Goal: Answer question/provide support: Share knowledge or assist other users

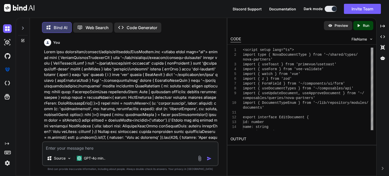
scroll to position [17973, 0]
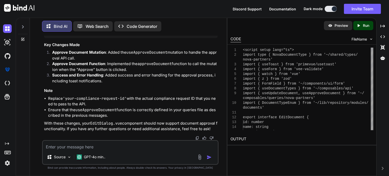
click at [100, 147] on textarea at bounding box center [130, 145] width 175 height 9
paste textarea "[vue-tsc] Object literal may only specify known properties, and 'complianceId' …"
type textarea "[vue-tsc] Object literal may only specify known properties, and 'complianceId' …"
type textarea "x"
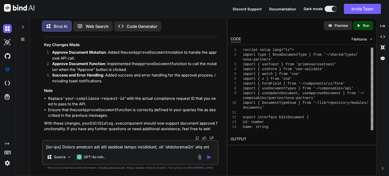
scroll to position [317, 0]
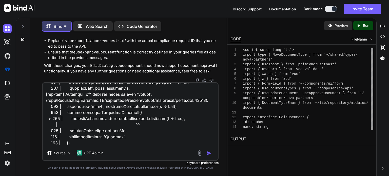
type textarea "[vue-tsc] Object literal may only specify known properties, and 'complianceId' …"
click at [209, 154] on img "button" at bounding box center [209, 153] width 5 height 5
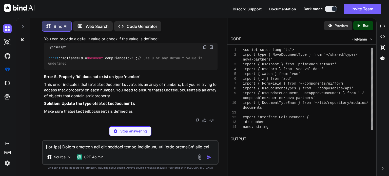
scroll to position [18353, 0]
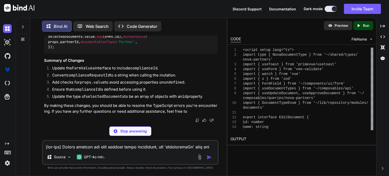
type textarea "x"
type textarea "interface FormValues { name: string type: DocumentTypeEnum hasExpiryDate: boole…"
type textarea "x"
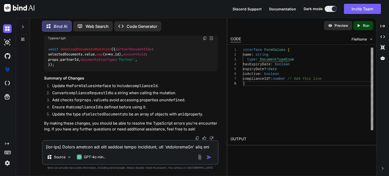
scroll to position [18254, 0]
drag, startPoint x: 48, startPoint y: 105, endPoint x: 90, endPoint y: 105, distance: 42.3
copy code "interface FormValues"
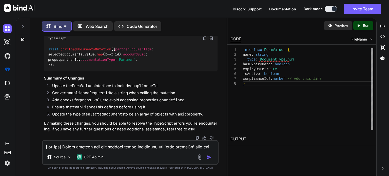
drag, startPoint x: 95, startPoint y: 84, endPoint x: 52, endPoint y: 85, distance: 43.1
copy code "complianceId ?: number"
drag, startPoint x: 49, startPoint y: 50, endPoint x: 105, endPoint y: 50, distance: 56.0
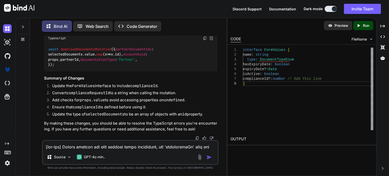
copy code "const complianceRequestId ="
drag, startPoint x: 48, startPoint y: 97, endPoint x: 112, endPoint y: 94, distance: 64.7
click at [112, 71] on div "await downloadDocumentsMutation ({ partnerDocumentIds : selectedDocuments. valu…" at bounding box center [131, 57] width 174 height 29
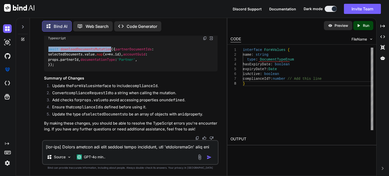
copy code "await downloadDocumentsMutation"
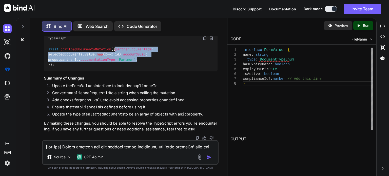
drag, startPoint x: 114, startPoint y: 110, endPoint x: 51, endPoint y: 100, distance: 63.3
click at [51, 71] on div "await downloadDocumentsMutation ({ partnerDocumentIds : selectedDocuments. valu…" at bounding box center [131, 57] width 174 height 29
copy code "partnerDocumentIds : selectedDocuments. value . map ( x => x. id ), accountGuid…"
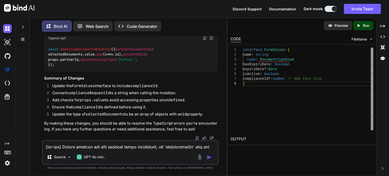
click at [93, 144] on textarea at bounding box center [130, 145] width 175 height 9
paste textarea "Type 'number' is not assignable to type 'string'. /nova/Osiris.Nova.Internal.UI…"
type textarea "[vue-tsc] Type 'number' is not assignable to type 'string'. /nova/Osiris.Nova.I…"
type textarea "x"
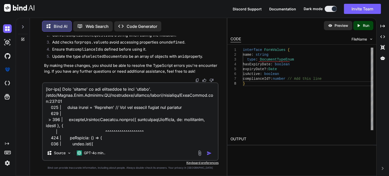
scroll to position [244, 0]
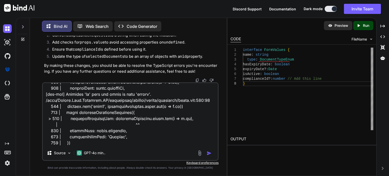
type textarea "[vue-tsc] Type 'number' is not assignable to type 'string'. /nova/Osiris.Nova.I…"
click at [210, 152] on img "button" at bounding box center [209, 153] width 5 height 5
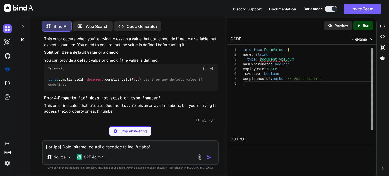
scroll to position [18928, 0]
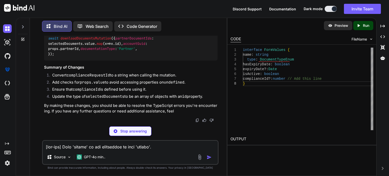
type textarea "x"
type textarea "const complianceRequestId = String('your-compliance-request-id'); // Ensure thi…"
type textarea "x"
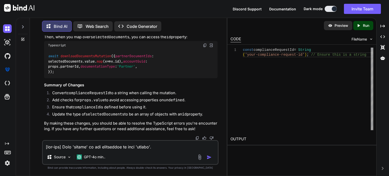
drag, startPoint x: 48, startPoint y: 83, endPoint x: 119, endPoint y: 82, distance: 70.9
drag, startPoint x: 119, startPoint y: 81, endPoint x: 48, endPoint y: 83, distance: 70.4
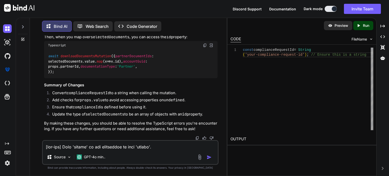
drag, startPoint x: 52, startPoint y: 84, endPoint x: 73, endPoint y: 90, distance: 22.1
copy code "const complianceRequestId = String"
drag, startPoint x: 85, startPoint y: 99, endPoint x: 61, endPoint y: 102, distance: 24.0
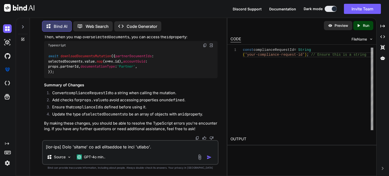
copy code "if (props. value ) {"
click at [125, 148] on textarea at bounding box center [130, 145] width 175 height 9
type textarea "h"
type textarea "x"
type textarea "he"
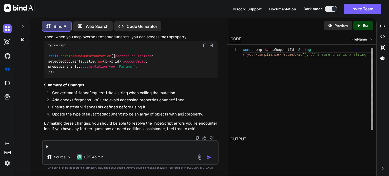
type textarea "x"
type textarea "her"
type textarea "x"
type textarea "here"
type textarea "x"
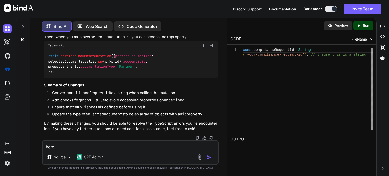
type textarea "here"
type textarea "x"
type textarea "here i"
type textarea "x"
type textarea "here is"
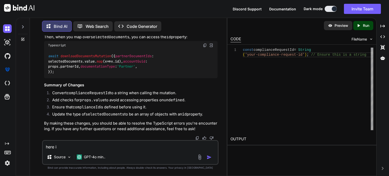
type textarea "x"
type textarea "here is"
type textarea "x"
type textarea "here is t"
type textarea "x"
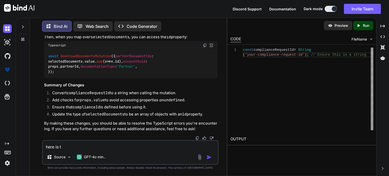
type textarea "here is th"
type textarea "x"
type textarea "here is the"
type textarea "x"
type textarea "here is the"
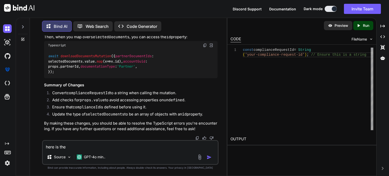
type textarea "x"
type textarea "here is the e"
type textarea "x"
type textarea "here is the ed"
type textarea "x"
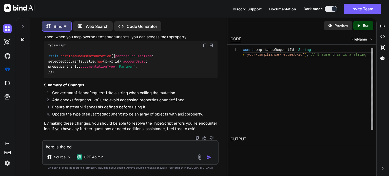
type textarea "here is the edi"
type textarea "x"
type textarea "here is the edit"
type textarea "x"
type textarea "here is the edit"
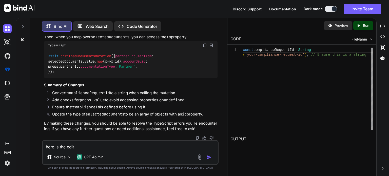
type textarea "x"
paste textarea "<script setup lang="ts"> import type { NovaDocumentType } from '~/shared/types/…"
type textarea "here is the edit <script setup lang="ts"> import type { NovaDocumentType } from…"
type textarea "x"
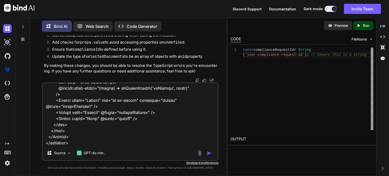
type textarea "here is the edit <script setup lang="ts"> import type { NovaDocumentType } from…"
type textarea "x"
type textarea "here is the edit <script setup lang="ts"> import type { NovaDocumentType } from…"
type textarea "x"
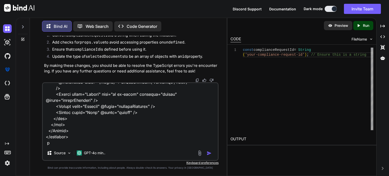
type textarea "here is the edit <script setup lang="ts"> import type { NovaDocumentType } from…"
type textarea "x"
type textarea "here is the edit <script setup lang="ts"> import type { NovaDocumentType } from…"
type textarea "x"
type textarea "here is the edit <script setup lang="ts"> import type { NovaDocumentType } from…"
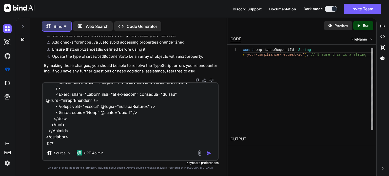
type textarea "x"
type textarea "here is the edit <script setup lang="ts"> import type { NovaDocumentType } from…"
type textarea "x"
type textarea "here is the edit <script setup lang="ts"> import type { NovaDocumentType } from…"
type textarea "x"
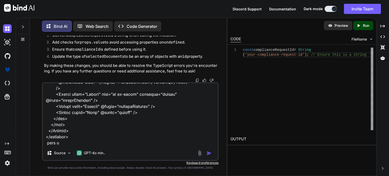
type textarea "here is the edit <script setup lang="ts"> import type { NovaDocumentType } from…"
type textarea "x"
type textarea "here is the edit <script setup lang="ts"> import type { NovaDocumentType } from…"
type textarea "x"
type textarea "here is the edit <script setup lang="ts"> import type { NovaDocumentType } from…"
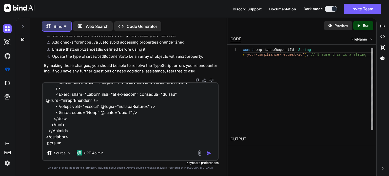
type textarea "x"
type textarea "here is the edit <script setup lang="ts"> import type { NovaDocumentType } from…"
type textarea "x"
type textarea "here is the edit <script setup lang="ts"> import type { NovaDocumentType } from…"
type textarea "x"
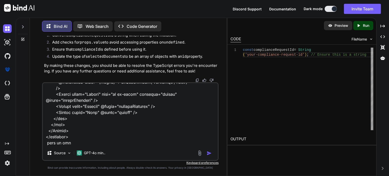
type textarea "here is the edit <script setup lang="ts"> import type { NovaDocumentType } from…"
type textarea "x"
type textarea "here is the edit <script setup lang="ts"> import type { NovaDocumentType } from…"
type textarea "x"
type textarea "here is the edit <script setup lang="ts"> import type { NovaDocumentType } from…"
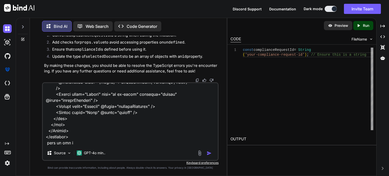
type textarea "x"
type textarea "here is the edit <script setup lang="ts"> import type { NovaDocumentType } from…"
type textarea "x"
type textarea "here is the edit <script setup lang="ts"> import type { NovaDocumentType } from…"
type textarea "x"
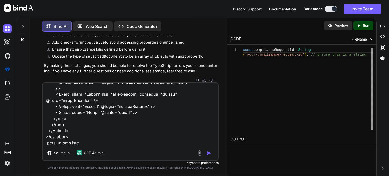
type textarea "here is the edit <script setup lang="ts"> import type { NovaDocumentType } from…"
type textarea "x"
click at [89, 143] on textarea at bounding box center [130, 114] width 175 height 63
type textarea "here is the edit <script setup lang="ts"> import type { NovaDocumentType } from…"
type textarea "x"
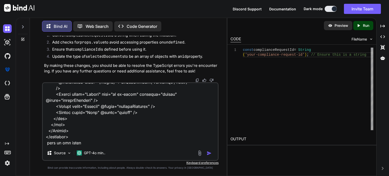
paste textarea "<script setup lang="ts"> import type { ColumnProps } from '#shared/types/base' …"
type textarea "here is the edit <script setup lang="ts"> import type { NovaDocumentType } from…"
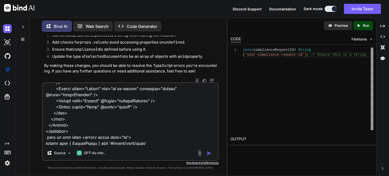
type textarea "x"
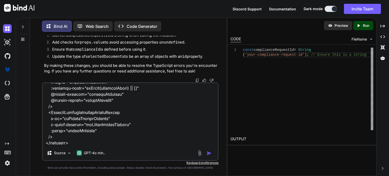
click at [68, 142] on textarea at bounding box center [130, 114] width 175 height 63
type textarea "here is the edit <script setup lang="ts"> import type { NovaDocumentType } from…"
type textarea "x"
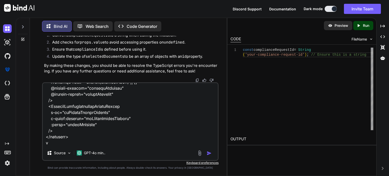
type textarea "here is the edit <script setup lang="ts"> import type { NovaDocumentType } from…"
type textarea "x"
type textarea "here is the edit <script setup lang="ts"> import type { NovaDocumentType } from…"
type textarea "x"
type textarea "here is the edit <script setup lang="ts"> import type { NovaDocumentType } from…"
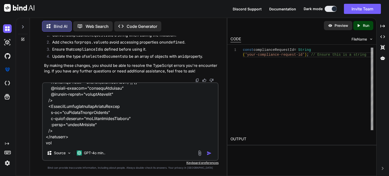
type textarea "x"
type textarea "here is the edit <script setup lang="ts"> import type { NovaDocumentType } from…"
type textarea "x"
type textarea "here is the edit <script setup lang="ts"> import type { NovaDocumentType } from…"
type textarea "x"
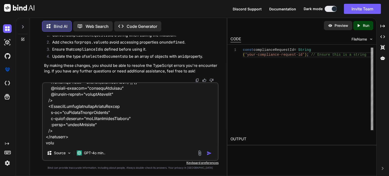
type textarea "here is the edit <script setup lang="ts"> import type { NovaDocumentType } from…"
type textarea "x"
type textarea "here is the edit <script setup lang="ts"> import type { NovaDocumentType } from…"
type textarea "x"
type textarea "here is the edit <script setup lang="ts"> import type { NovaDocumentType } from…"
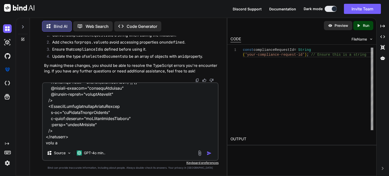
type textarea "x"
type textarea "here is the edit <script setup lang="ts"> import type { NovaDocumentType } from…"
type textarea "x"
type textarea "here is the edit <script setup lang="ts"> import type { NovaDocumentType } from…"
type textarea "x"
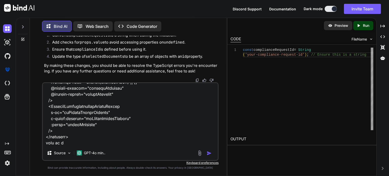
type textarea "here is the edit <script setup lang="ts"> import type { NovaDocumentType } from…"
type textarea "x"
type textarea "here is the edit <script setup lang="ts"> import type { NovaDocumentType } from…"
type textarea "x"
type textarea "here is the edit <script setup lang="ts"> import type { NovaDocumentType } from…"
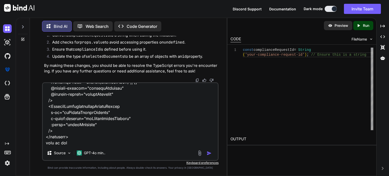
type textarea "x"
type textarea "here is the edit <script setup lang="ts"> import type { NovaDocumentType } from…"
type textarea "x"
type textarea "here is the edit <script setup lang="ts"> import type { NovaDocumentType } from…"
type textarea "x"
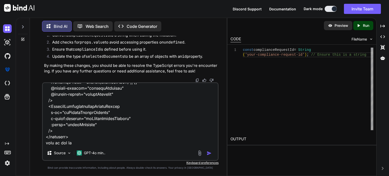
type textarea "here is the edit <script setup lang="ts"> import type { NovaDocumentType } from…"
type textarea "x"
type textarea "here is the edit <script setup lang="ts"> import type { NovaDocumentType } from…"
type textarea "x"
type textarea "here is the edit <script setup lang="ts"> import type { NovaDocumentType } from…"
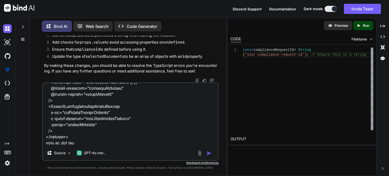
type textarea "x"
type textarea "here is the edit <script setup lang="ts"> import type { NovaDocumentType } from…"
type textarea "x"
type textarea "here is the edit <script setup lang="ts"> import type { NovaDocumentType } from…"
type textarea "x"
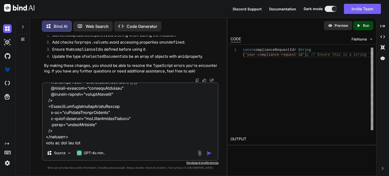
type textarea "here is the edit <script setup lang="ts"> import type { NovaDocumentType } from…"
type textarea "x"
type textarea "here is the edit <script setup lang="ts"> import type { NovaDocumentType } from…"
type textarea "x"
type textarea "here is the edit <script setup lang="ts"> import type { NovaDocumentType } from…"
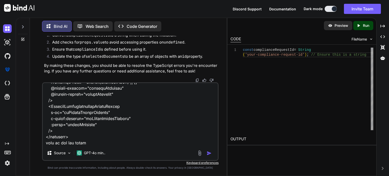
type textarea "x"
type textarea "here is the edit <script setup lang="ts"> import type { NovaDocumentType } from…"
type textarea "x"
type textarea "here is the edit <script setup lang="ts"> import type { NovaDocumentType } from…"
type textarea "x"
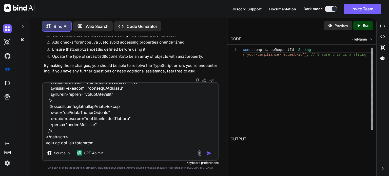
type textarea "here is the edit <script setup lang="ts"> import type { NovaDocumentType } from…"
type textarea "x"
type textarea "here is the edit <script setup lang="ts"> import type { NovaDocumentType } from…"
type textarea "x"
type textarea "here is the edit <script setup lang="ts"> import type { NovaDocumentType } from…"
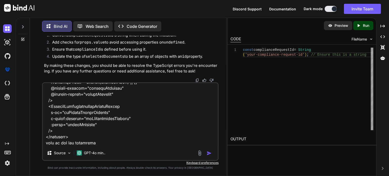
type textarea "x"
type textarea "here is the edit <script setup lang="ts"> import type { NovaDocumentType } from…"
type textarea "x"
type textarea "here is the edit <script setup lang="ts"> import type { NovaDocumentType } from…"
type textarea "x"
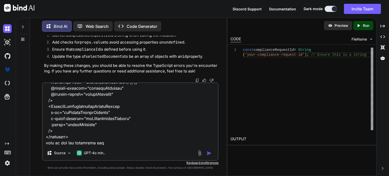
type textarea "here is the edit <script setup lang="ts"> import type { NovaDocumentType } from…"
type textarea "x"
type textarea "here is the edit <script setup lang="ts"> import type { NovaDocumentType } from…"
type textarea "x"
type textarea "here is the edit <script setup lang="ts"> import type { NovaDocumentType } from…"
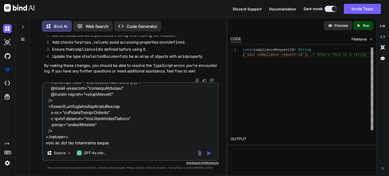
type textarea "x"
type textarea "here is the edit <script setup lang="ts"> import type { NovaDocumentType } from…"
type textarea "x"
type textarea "here is the edit <script setup lang="ts"> import type { NovaDocumentType } from…"
type textarea "x"
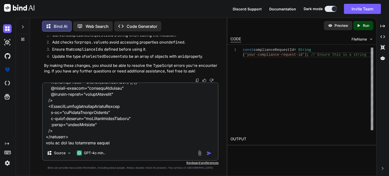
type textarea "here is the edit <script setup lang="ts"> import type { NovaDocumentType } from…"
type textarea "x"
paste textarea "[vue-tsc] Type 'number' is not assignable to type 'string'. /nova/Osiris.Nova.I…"
type textarea "here is the edit <script setup lang="ts"> import type { NovaDocumentType } from…"
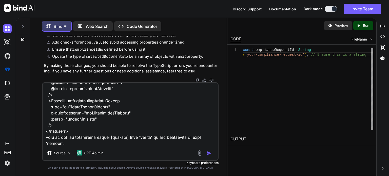
scroll to position [3994, 0]
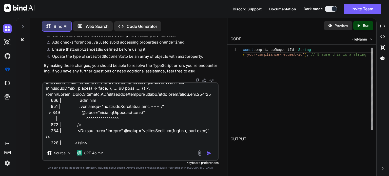
type textarea "x"
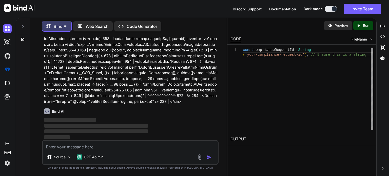
scroll to position [19311, 0]
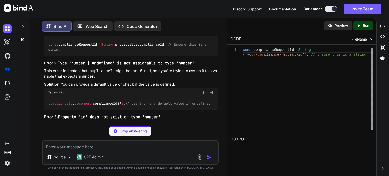
type textarea "x"
type textarea "const complianceRequestId = String(props.value.complianceId); // Ensure this is…"
type textarea "x"
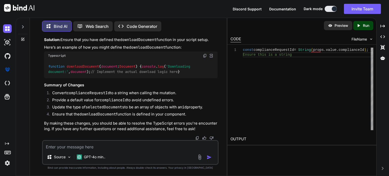
scroll to position [20526, 0]
drag, startPoint x: 156, startPoint y: 117, endPoint x: 46, endPoint y: 119, distance: 110.2
copy code "const selectedDocuments = ref<{ id : number }[]>([]);"
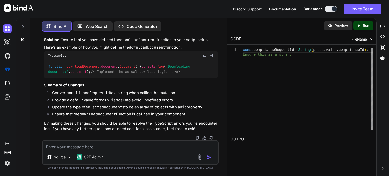
scroll to position [20548, 0]
drag, startPoint x: 104, startPoint y: 125, endPoint x: 73, endPoint y: 126, distance: 31.2
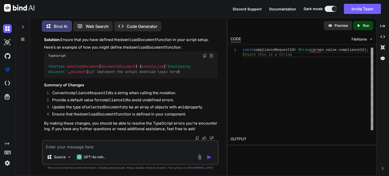
drag, startPoint x: 46, startPoint y: 127, endPoint x: 112, endPoint y: 126, distance: 65.6
copy code "await downloadDocumentsMutation"
drag, startPoint x: 58, startPoint y: 97, endPoint x: 46, endPoint y: 75, distance: 24.5
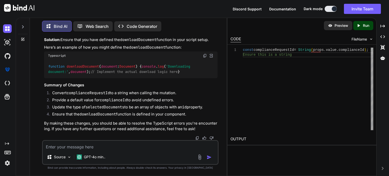
copy code "await downloadDocumentsMutation ({ partnerDocumentIds : selectedDocuments. valu…"
click at [151, 79] on div "function downloadDocument ( document : Document ) { console . log ( 'Downloadin…" at bounding box center [131, 69] width 174 height 18
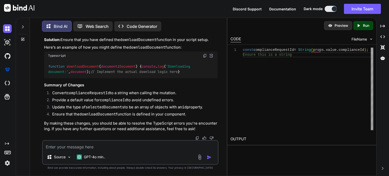
scroll to position [20548, 0]
drag, startPoint x: 156, startPoint y: 95, endPoint x: 51, endPoint y: 96, distance: 104.9
drag, startPoint x: 48, startPoint y: 74, endPoint x: 121, endPoint y: 75, distance: 72.4
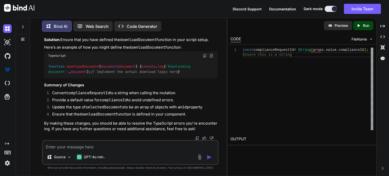
drag, startPoint x: 175, startPoint y: 90, endPoint x: 48, endPoint y: 92, distance: 126.9
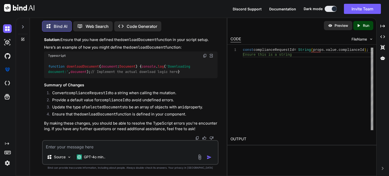
drag, startPoint x: 100, startPoint y: 91, endPoint x: 48, endPoint y: 91, distance: 52.7
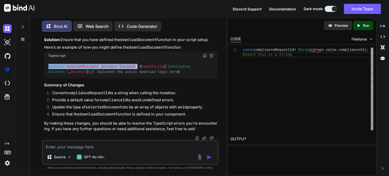
drag, startPoint x: 142, startPoint y: 82, endPoint x: 47, endPoint y: 83, distance: 94.7
click at [47, 79] on div "function downloadDocument ( document : Document ) { console . log ( 'Downloadin…" at bounding box center [131, 69] width 174 height 18
